Goal: Task Accomplishment & Management: Use online tool/utility

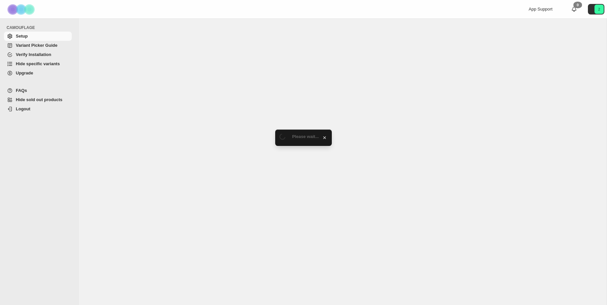
select select "******"
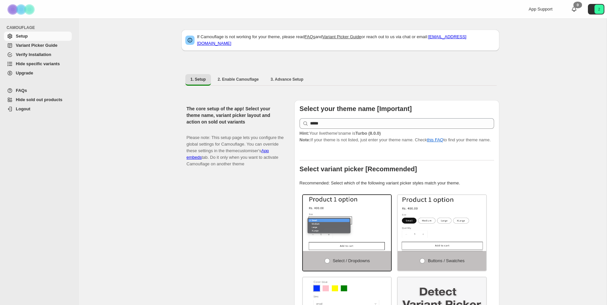
click at [46, 66] on span "Hide specific variants" at bounding box center [38, 63] width 44 height 5
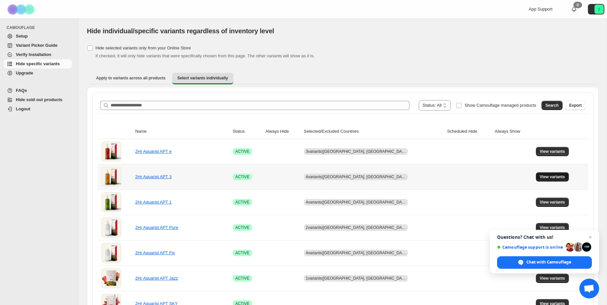
click at [539, 178] on span "View variants" at bounding box center [551, 176] width 25 height 5
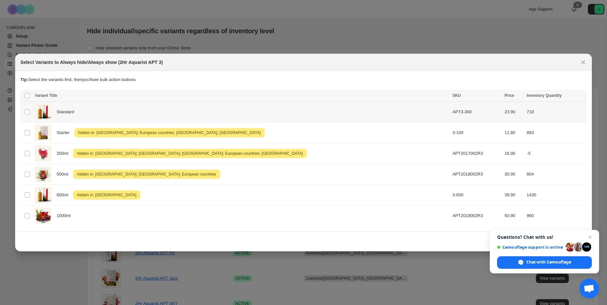
click at [202, 107] on div "Standard" at bounding box center [241, 112] width 413 height 16
click at [539, 98] on span "Success ENT Hide from countries" at bounding box center [546, 96] width 50 height 7
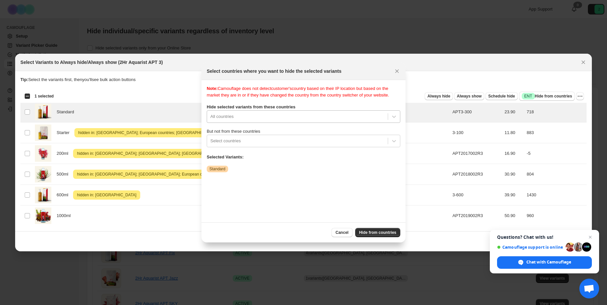
scroll to position [9, 0]
click at [269, 123] on div "All countries" at bounding box center [303, 116] width 193 height 12
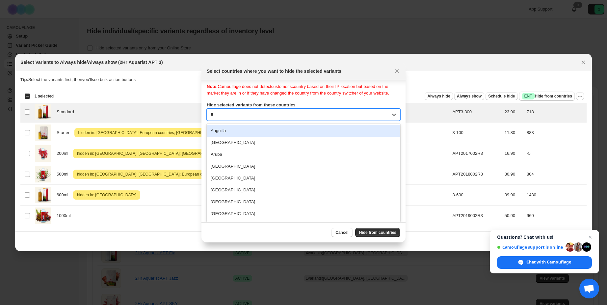
type input "***"
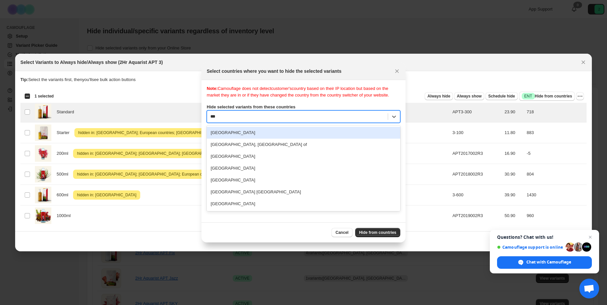
scroll to position [0, 0]
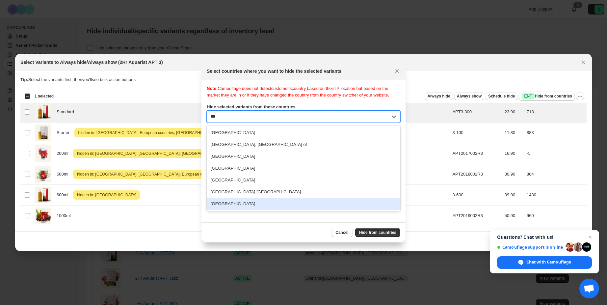
click at [242, 207] on div "[GEOGRAPHIC_DATA]" at bounding box center [303, 204] width 193 height 12
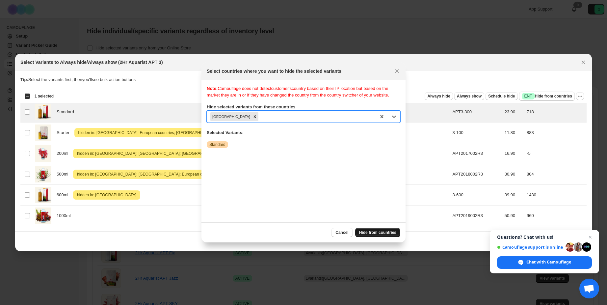
click at [379, 234] on span "Hide from countries" at bounding box center [377, 232] width 37 height 5
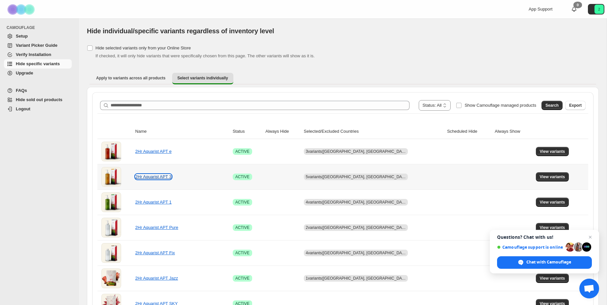
click at [156, 176] on link "2Hr Aquarist APT 3" at bounding box center [153, 176] width 36 height 5
click at [550, 177] on span "View variants" at bounding box center [551, 176] width 25 height 5
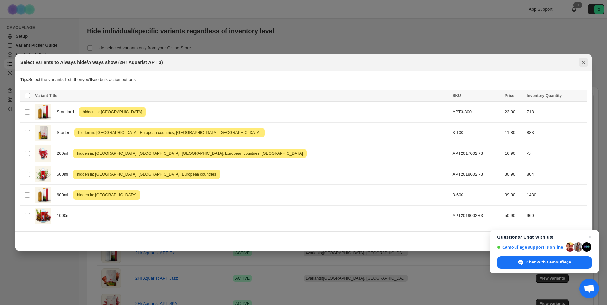
click at [582, 61] on icon "Close" at bounding box center [583, 62] width 7 height 7
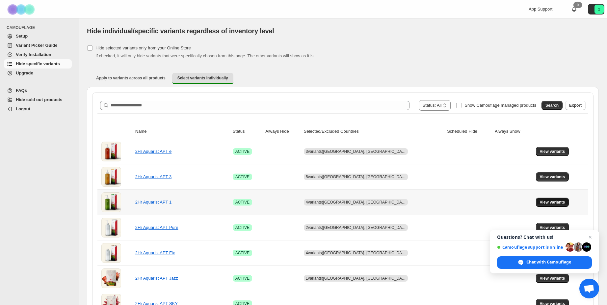
click at [549, 203] on span "View variants" at bounding box center [551, 201] width 25 height 5
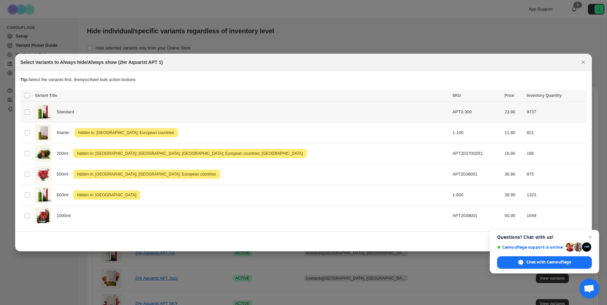
click at [303, 111] on div "Standard" at bounding box center [241, 112] width 413 height 16
click at [548, 97] on span "Success ENT Hide from countries" at bounding box center [546, 96] width 50 height 7
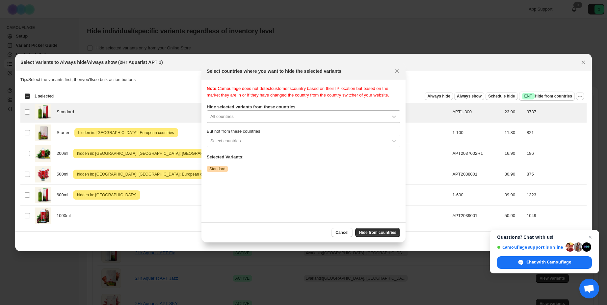
click at [287, 123] on div "Note: Camouflage does not detect customer's country based on their IP location …" at bounding box center [303, 151] width 193 height 132
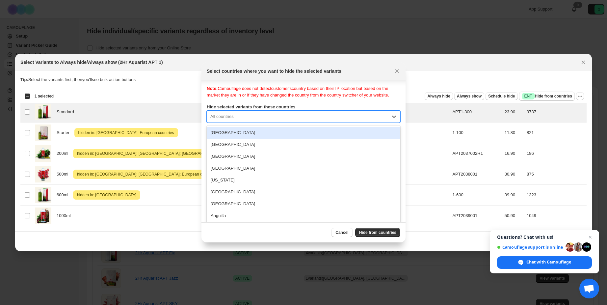
scroll to position [9, 0]
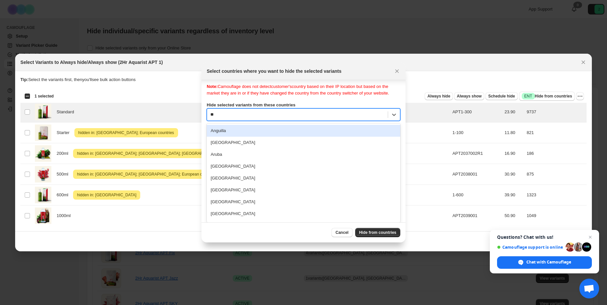
type input "***"
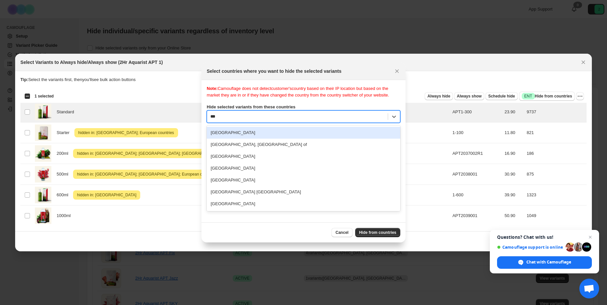
scroll to position [0, 0]
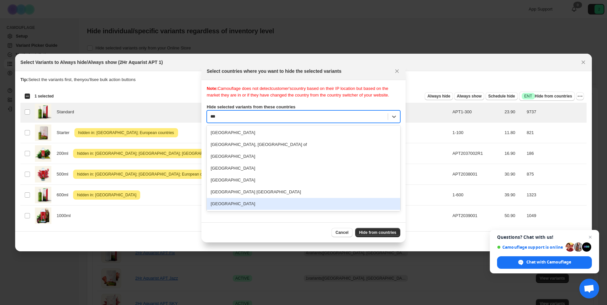
click at [240, 209] on div "[GEOGRAPHIC_DATA]" at bounding box center [303, 204] width 193 height 12
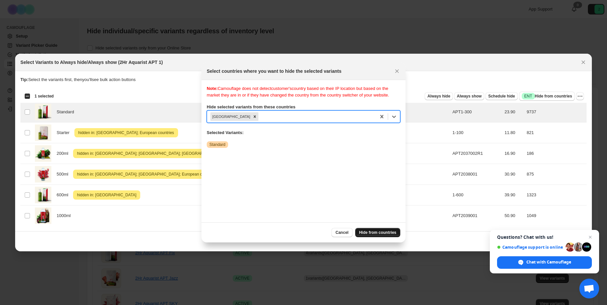
click at [369, 234] on span "Hide from countries" at bounding box center [377, 232] width 37 height 5
